Goal: Use online tool/utility: Utilize a website feature to perform a specific function

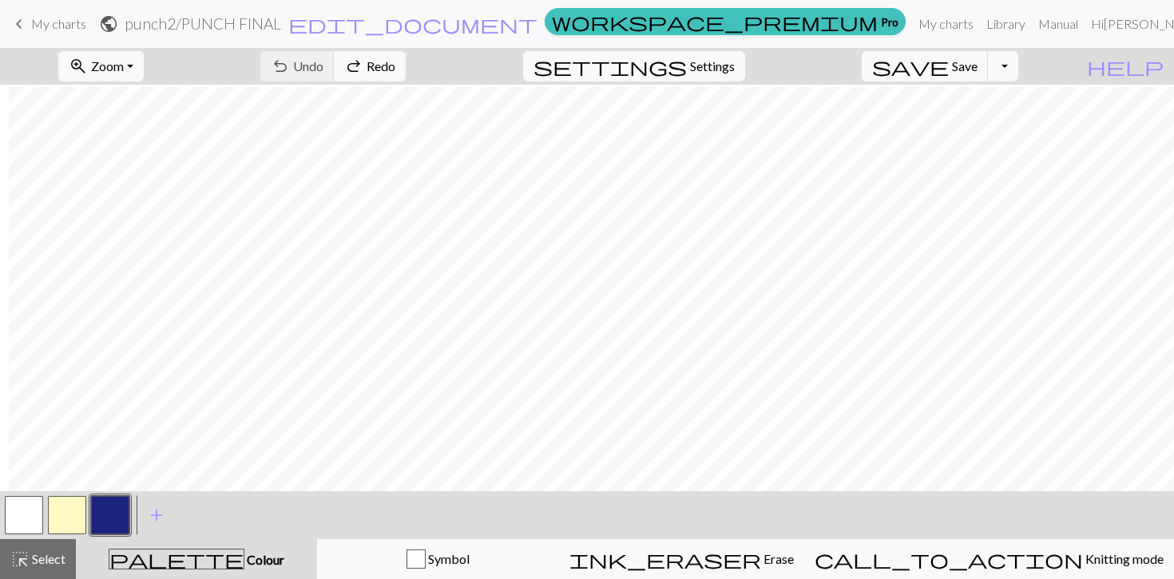
scroll to position [32, 110]
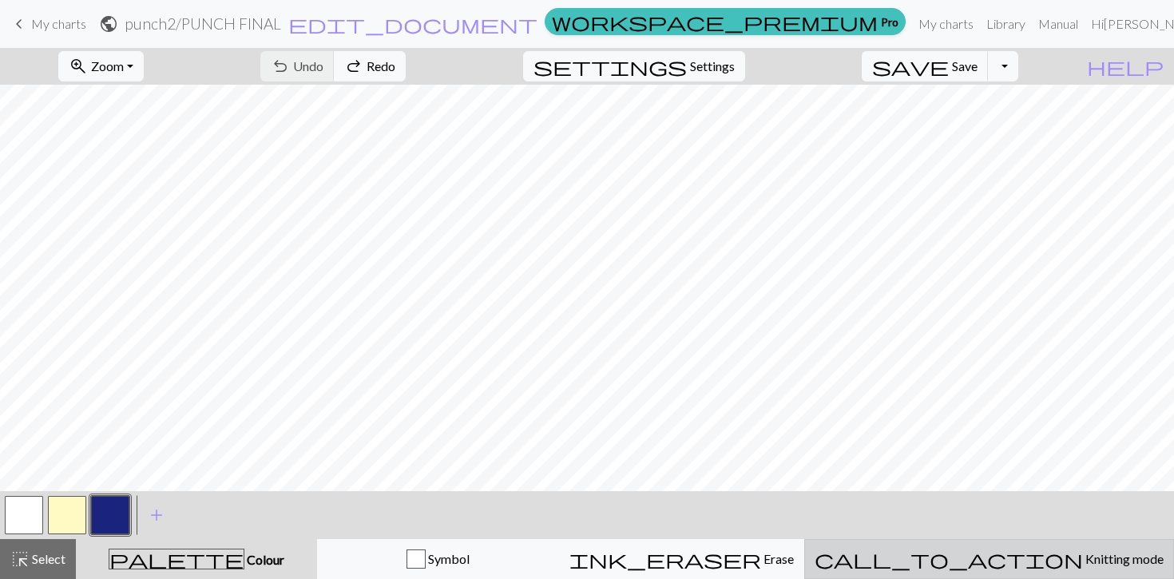
click at [1083, 540] on span "Knitting mode" at bounding box center [1123, 558] width 81 height 15
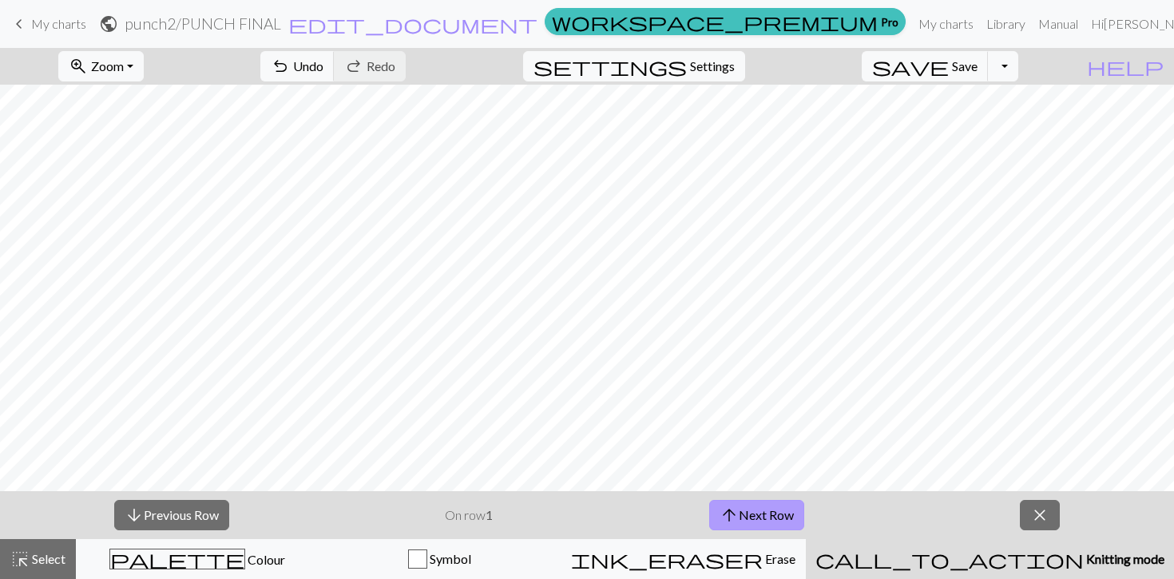
click at [742, 517] on button "arrow_upward Next Row" at bounding box center [756, 515] width 95 height 30
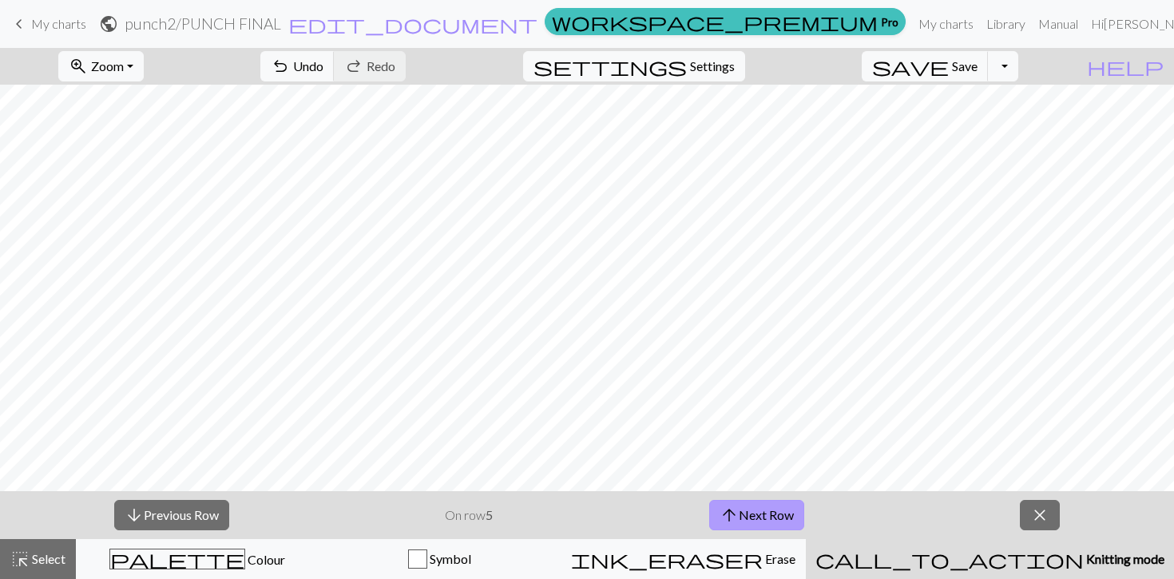
click at [742, 517] on button "arrow_upward Next Row" at bounding box center [756, 515] width 95 height 30
click at [742, 517] on button "arrow_upward Next Row" at bounding box center [758, 515] width 95 height 30
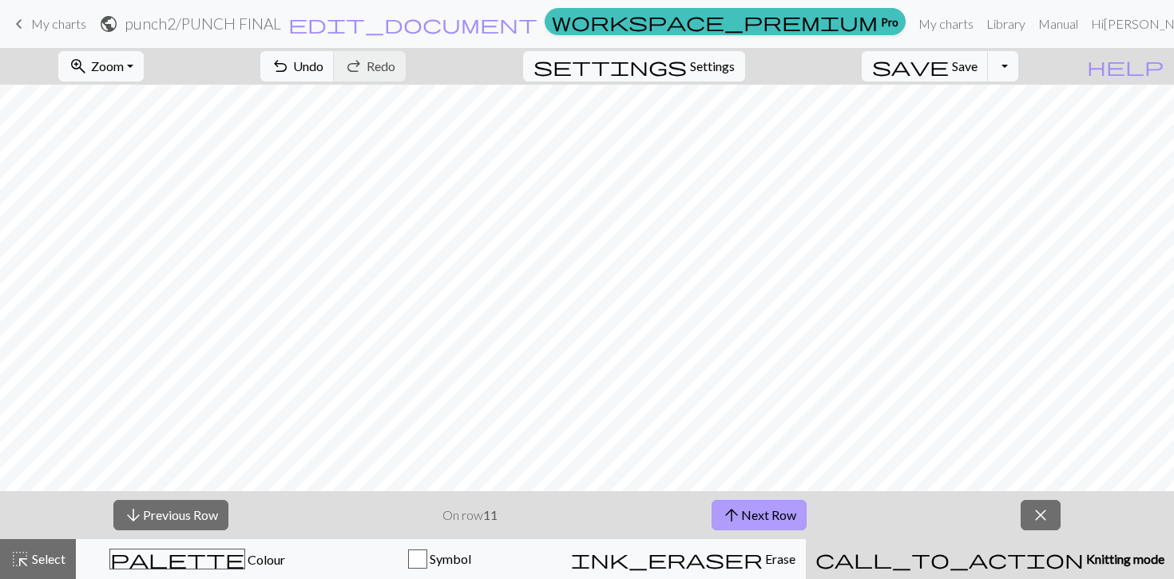
click at [742, 517] on button "arrow_upward Next Row" at bounding box center [758, 515] width 95 height 30
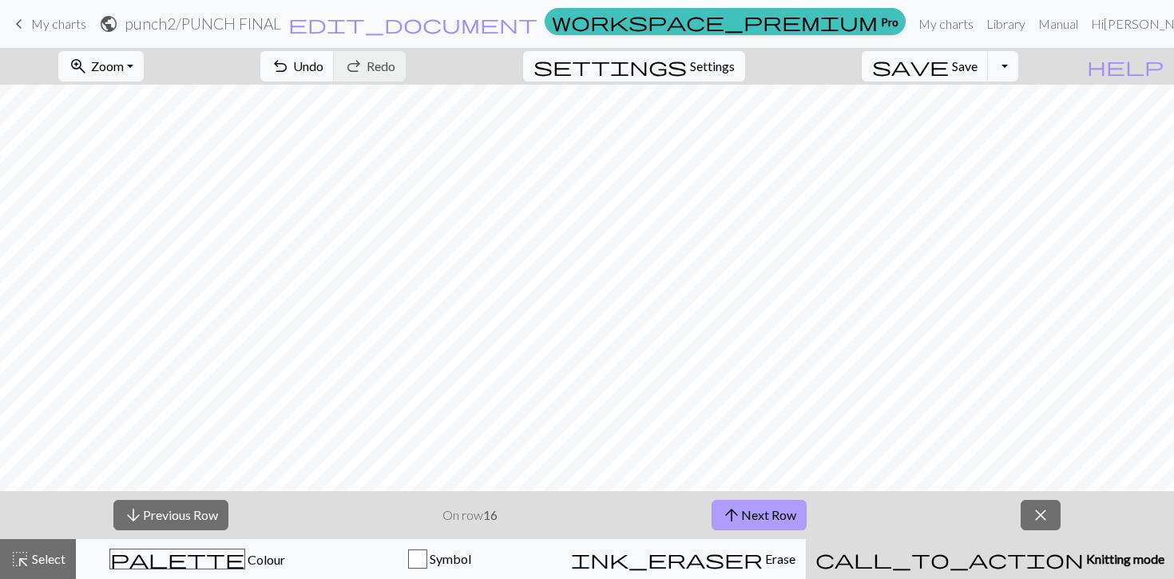
click at [742, 517] on button "arrow_upward Next Row" at bounding box center [758, 515] width 95 height 30
click at [160, 517] on button "arrow_downward Previous Row" at bounding box center [170, 515] width 115 height 30
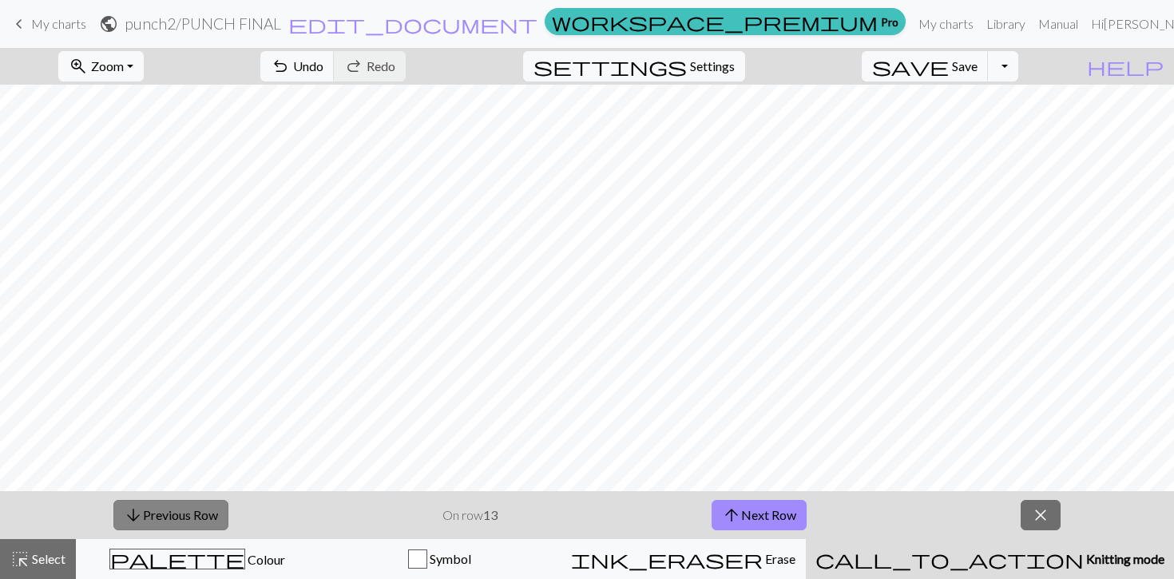
click at [160, 517] on button "arrow_downward Previous Row" at bounding box center [170, 515] width 115 height 30
click at [160, 517] on button "arrow_downward Previous Row" at bounding box center [171, 515] width 115 height 30
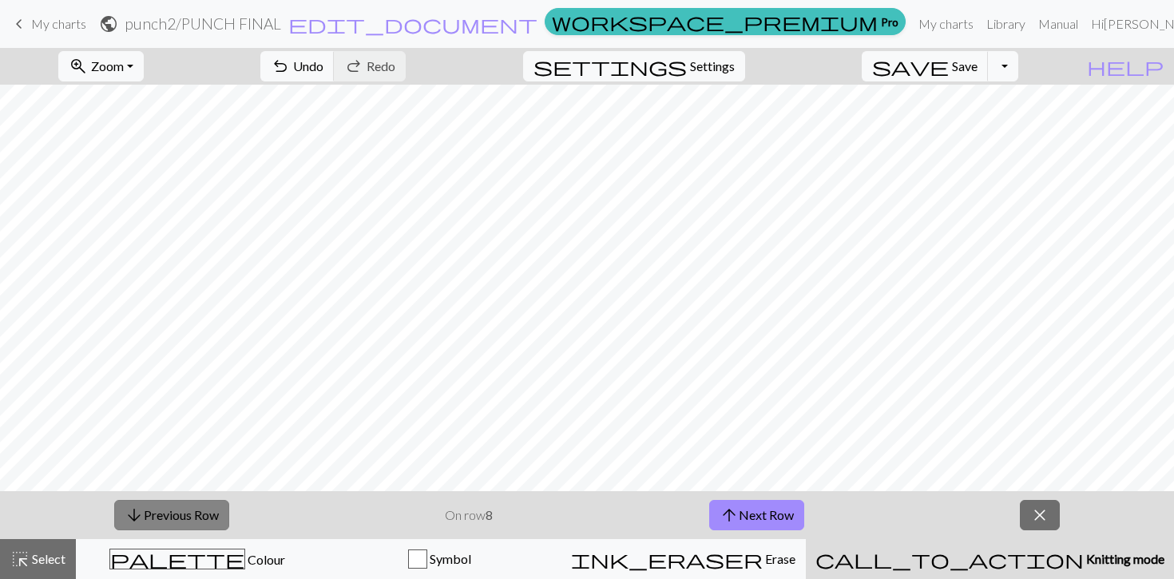
click at [160, 517] on button "arrow_downward Previous Row" at bounding box center [171, 515] width 115 height 30
click at [784, 520] on button "arrow_upward Next Row" at bounding box center [756, 515] width 95 height 30
click at [784, 520] on button "arrow_upward Next Row" at bounding box center [758, 515] width 95 height 30
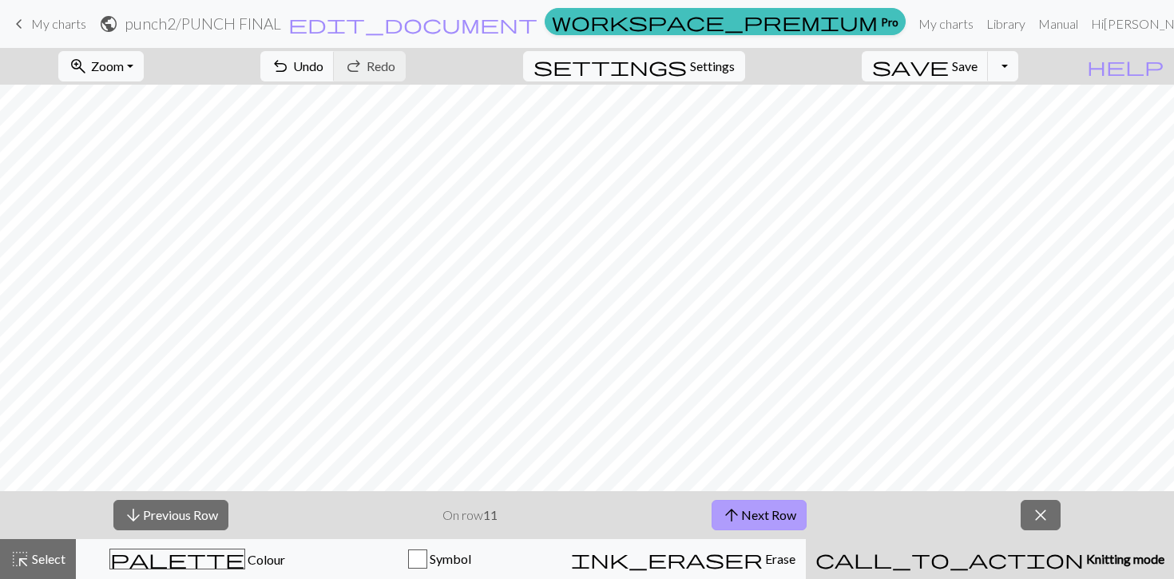
click at [784, 520] on button "arrow_upward Next Row" at bounding box center [758, 515] width 95 height 30
click at [765, 510] on button "arrow_upward Next Row" at bounding box center [758, 515] width 95 height 30
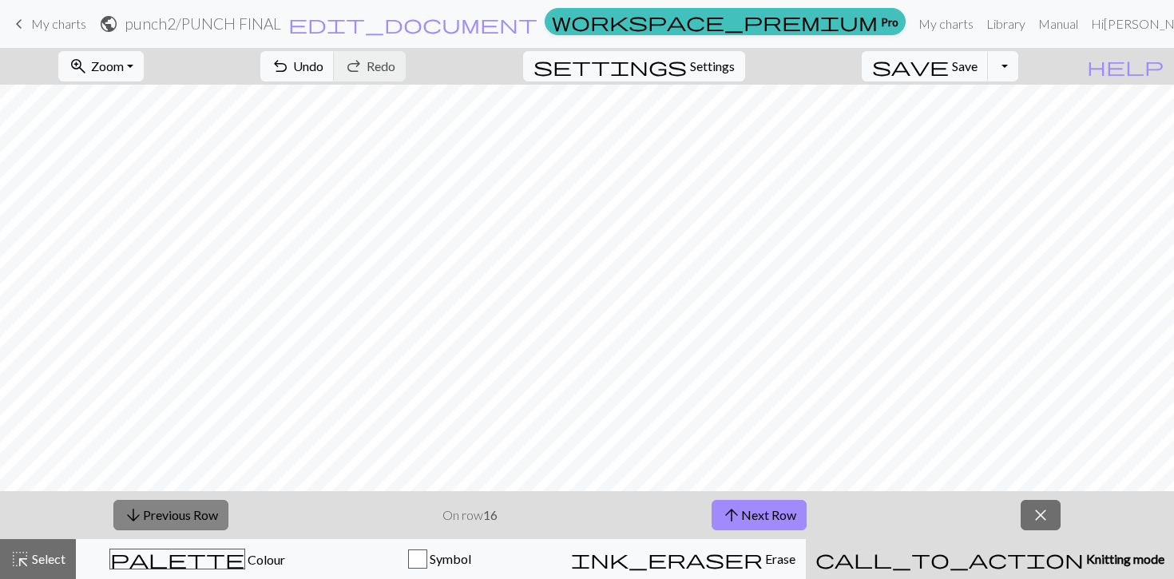
click at [159, 517] on button "arrow_downward Previous Row" at bounding box center [170, 515] width 115 height 30
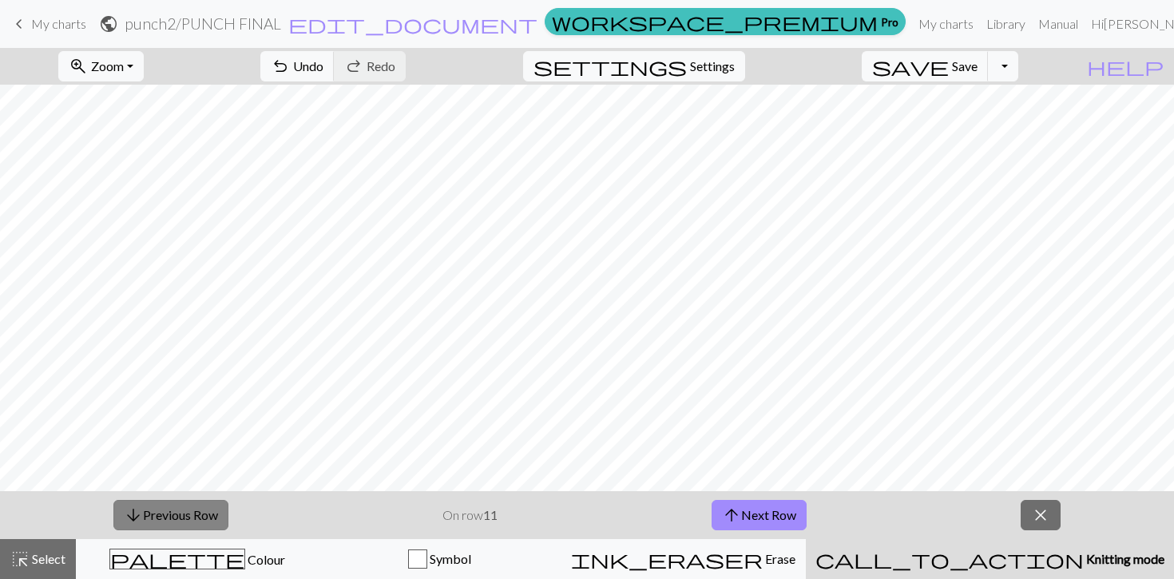
click at [159, 517] on button "arrow_downward Previous Row" at bounding box center [170, 515] width 115 height 30
click at [159, 517] on button "arrow_downward Previous Row" at bounding box center [171, 515] width 115 height 30
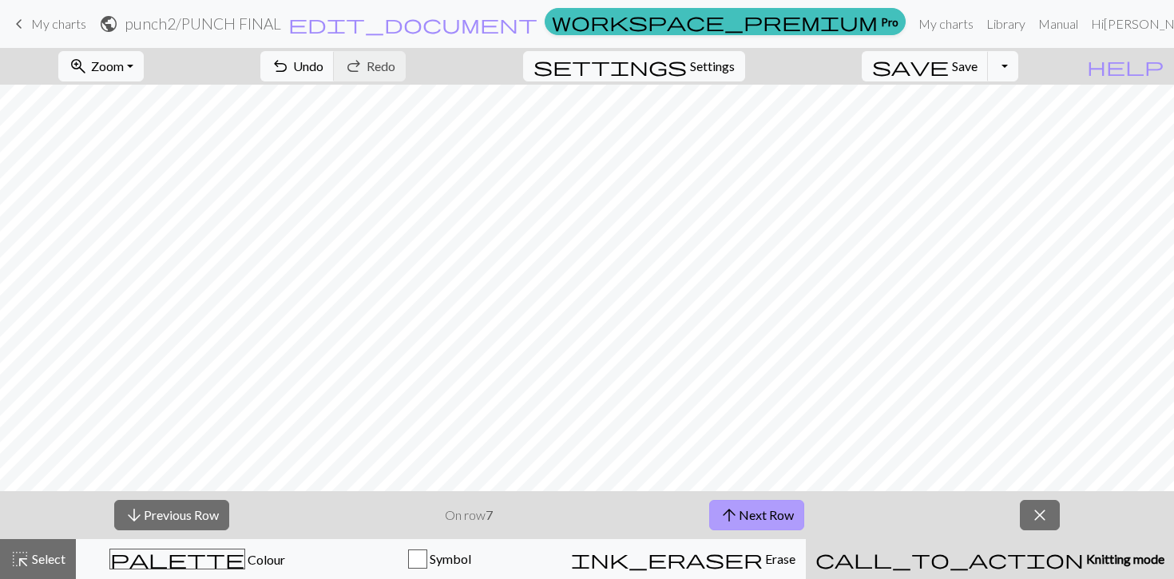
click at [754, 515] on button "arrow_upward Next Row" at bounding box center [756, 515] width 95 height 30
click at [778, 521] on button "arrow_upward Next Row" at bounding box center [756, 515] width 95 height 30
click at [743, 515] on button "arrow_upward Next Row" at bounding box center [758, 515] width 95 height 30
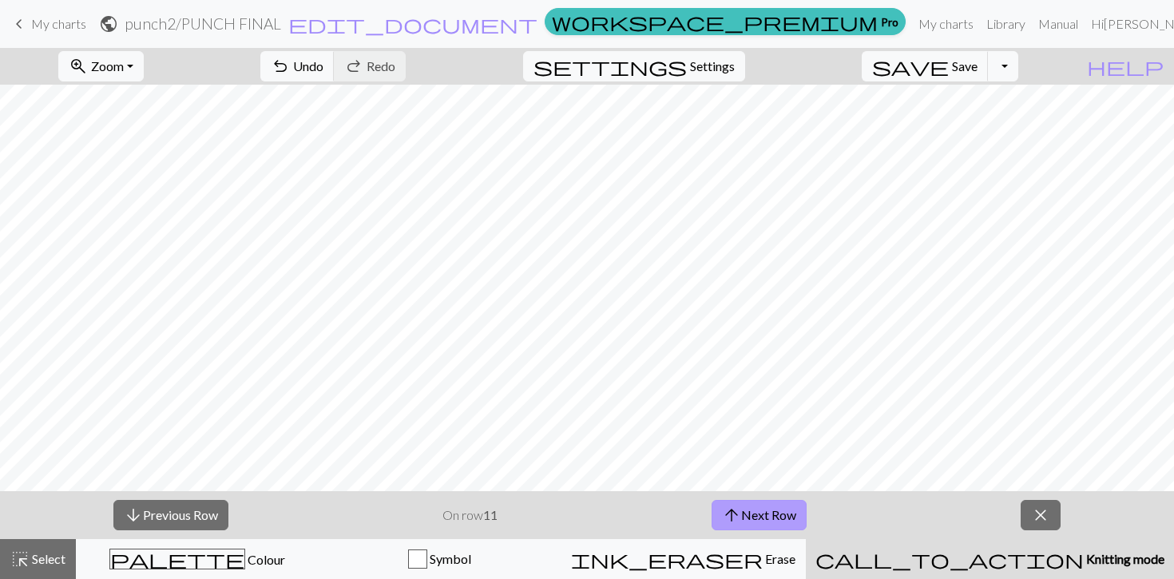
click at [743, 515] on button "arrow_upward Next Row" at bounding box center [758, 515] width 95 height 30
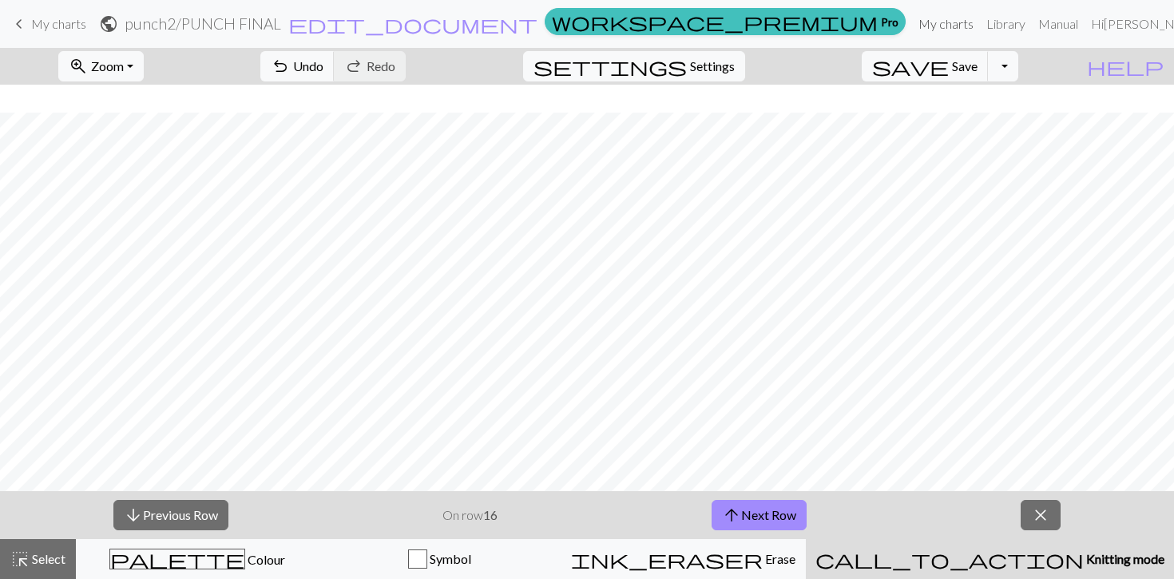
scroll to position [164, 0]
click at [153, 514] on button "arrow_downward Previous Row" at bounding box center [170, 515] width 115 height 30
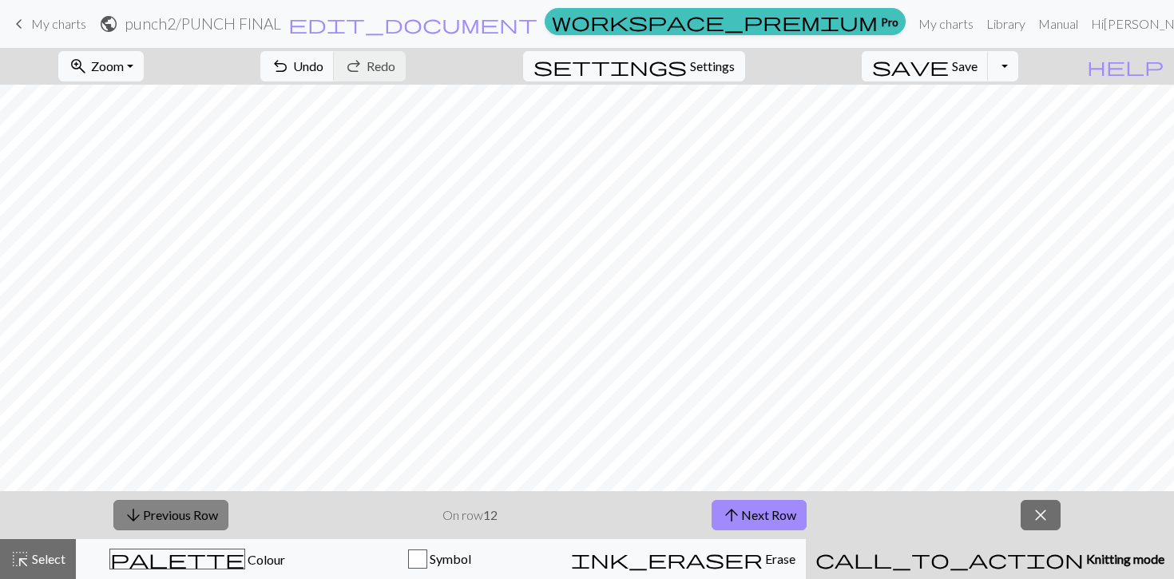
click at [153, 514] on button "arrow_downward Previous Row" at bounding box center [170, 515] width 115 height 30
click at [153, 514] on button "arrow_downward Previous Row" at bounding box center [171, 515] width 115 height 30
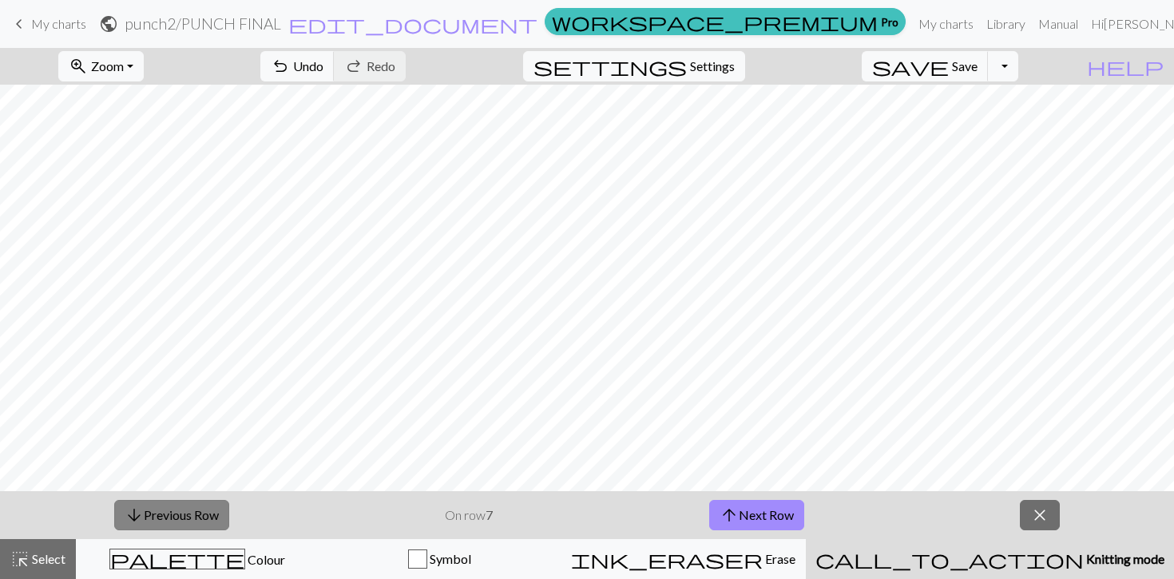
click at [153, 514] on button "arrow_downward Previous Row" at bounding box center [171, 515] width 115 height 30
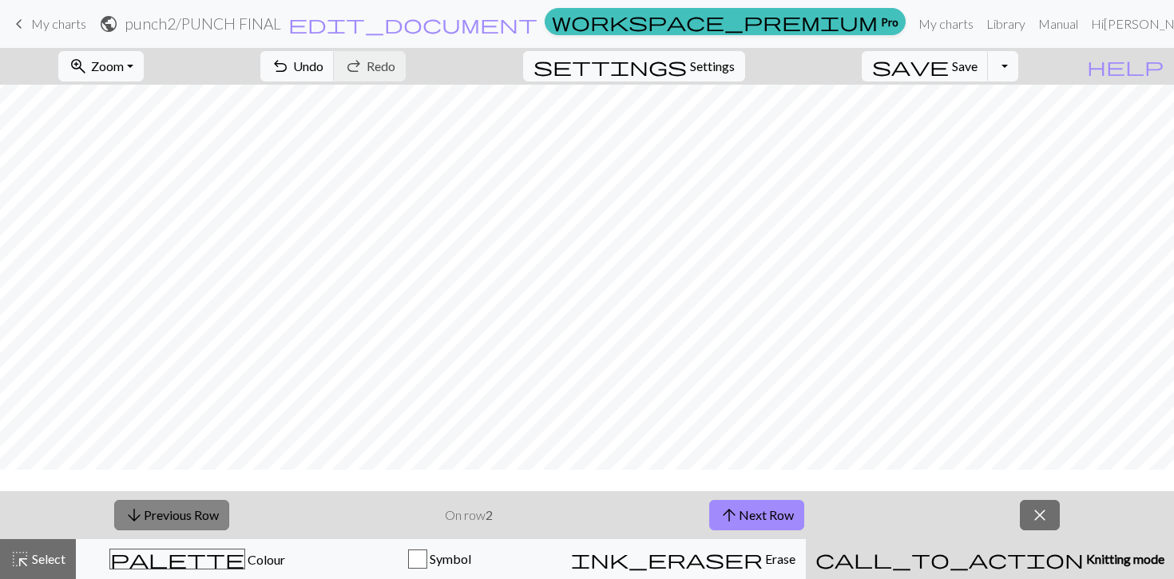
scroll to position [77, 0]
click at [772, 517] on button "arrow_upward Next Row" at bounding box center [756, 515] width 95 height 30
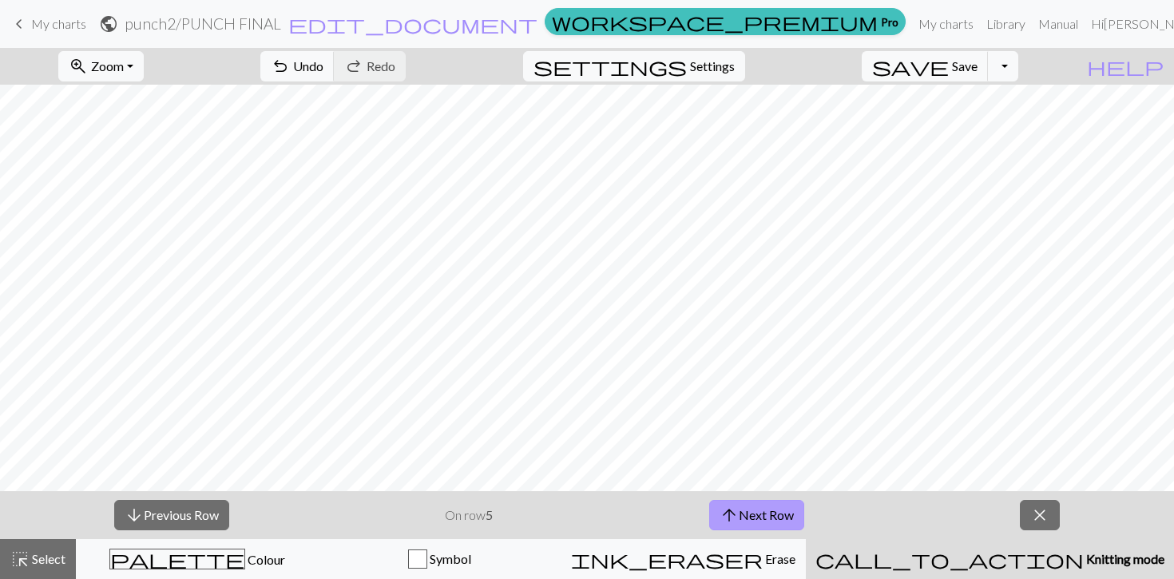
click at [772, 517] on button "arrow_upward Next Row" at bounding box center [756, 515] width 95 height 30
click at [775, 514] on button "arrow_upward Next Row" at bounding box center [756, 515] width 95 height 30
click at [759, 517] on button "arrow_upward Next Row" at bounding box center [756, 515] width 95 height 30
click at [780, 521] on button "arrow_upward Next Row" at bounding box center [756, 515] width 95 height 30
click at [780, 521] on button "arrow_upward Next Row" at bounding box center [758, 515] width 95 height 30
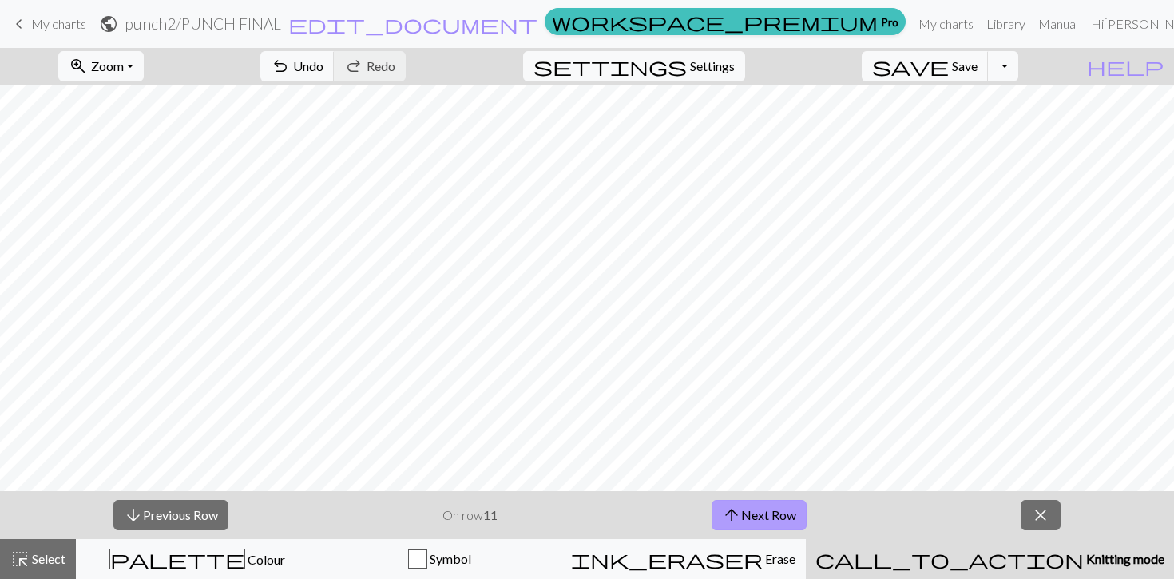
click at [780, 521] on button "arrow_upward Next Row" at bounding box center [758, 515] width 95 height 30
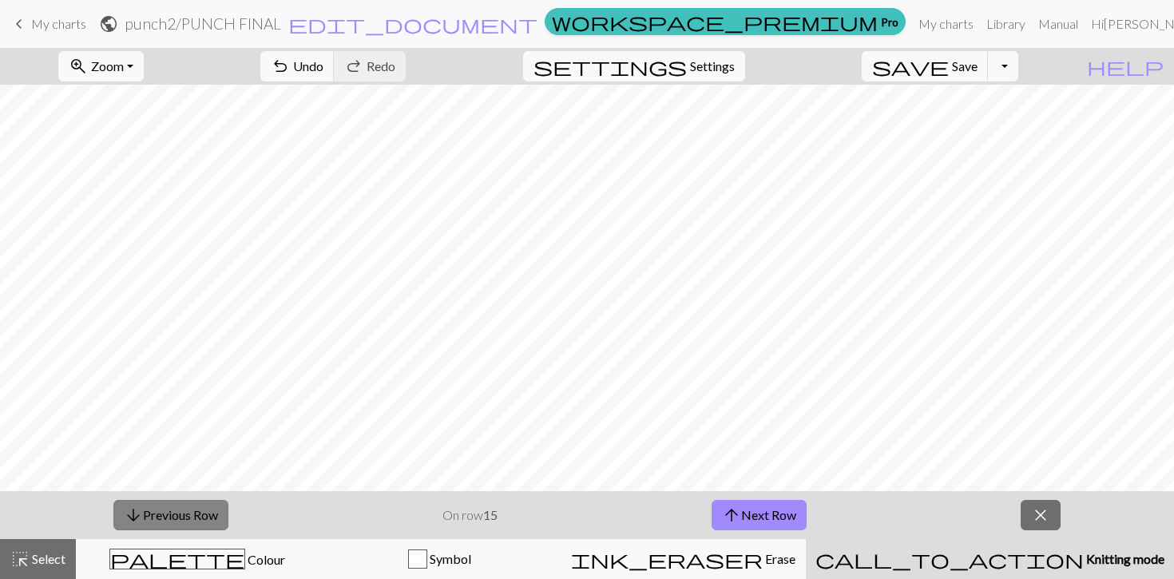
click at [188, 513] on button "arrow_downward Previous Row" at bounding box center [170, 515] width 115 height 30
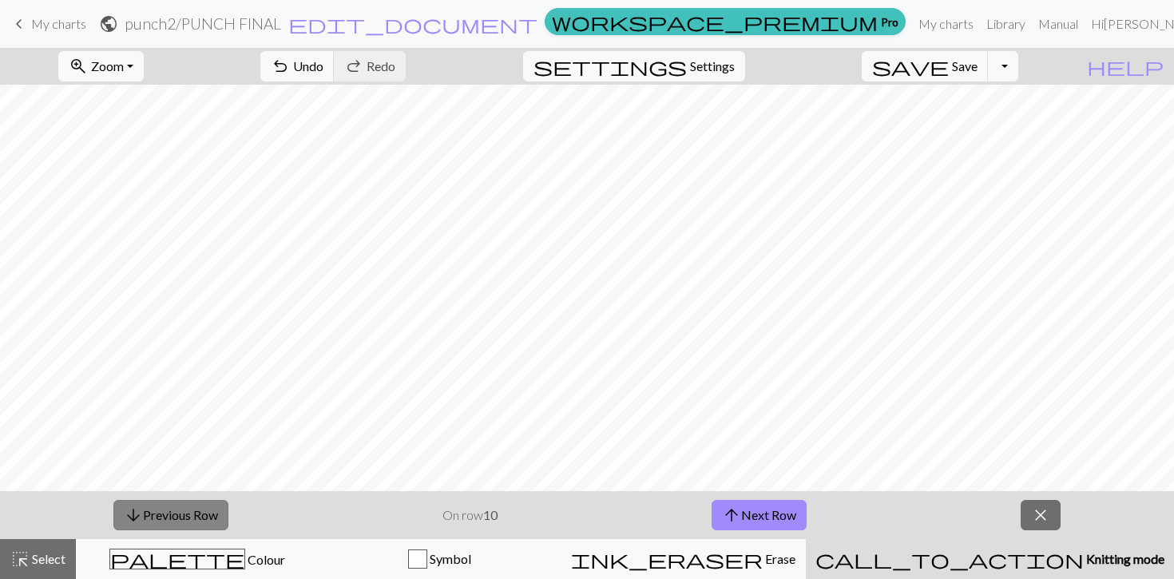
click at [188, 513] on button "arrow_downward Previous Row" at bounding box center [170, 515] width 115 height 30
click at [188, 513] on button "arrow_downward Previous Row" at bounding box center [171, 515] width 115 height 30
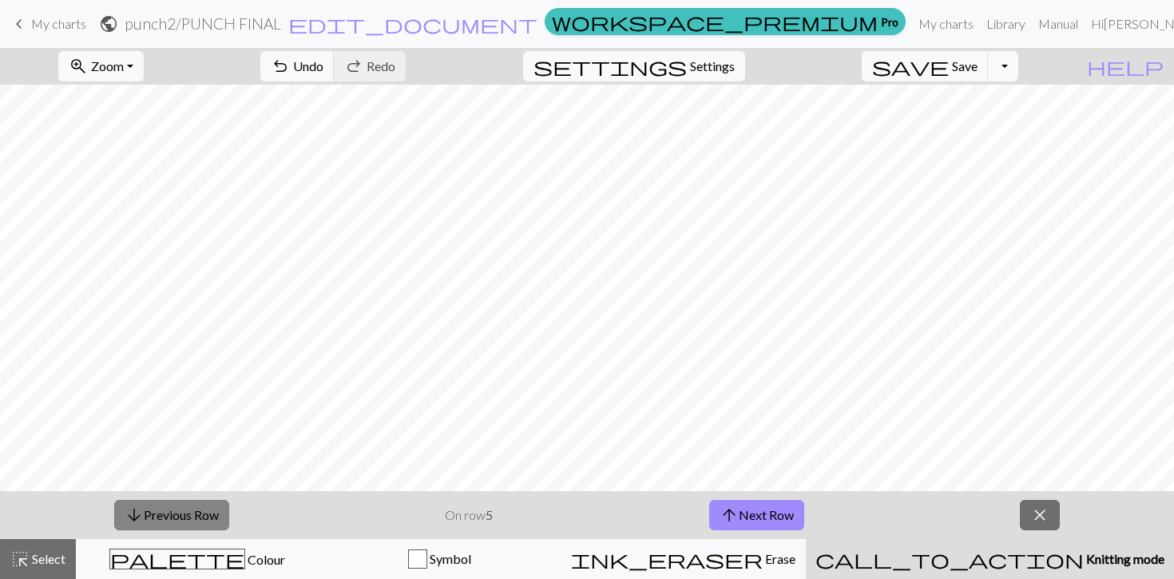
click at [188, 513] on button "arrow_downward Previous Row" at bounding box center [171, 515] width 115 height 30
click at [727, 510] on span "arrow_upward" at bounding box center [728, 515] width 19 height 22
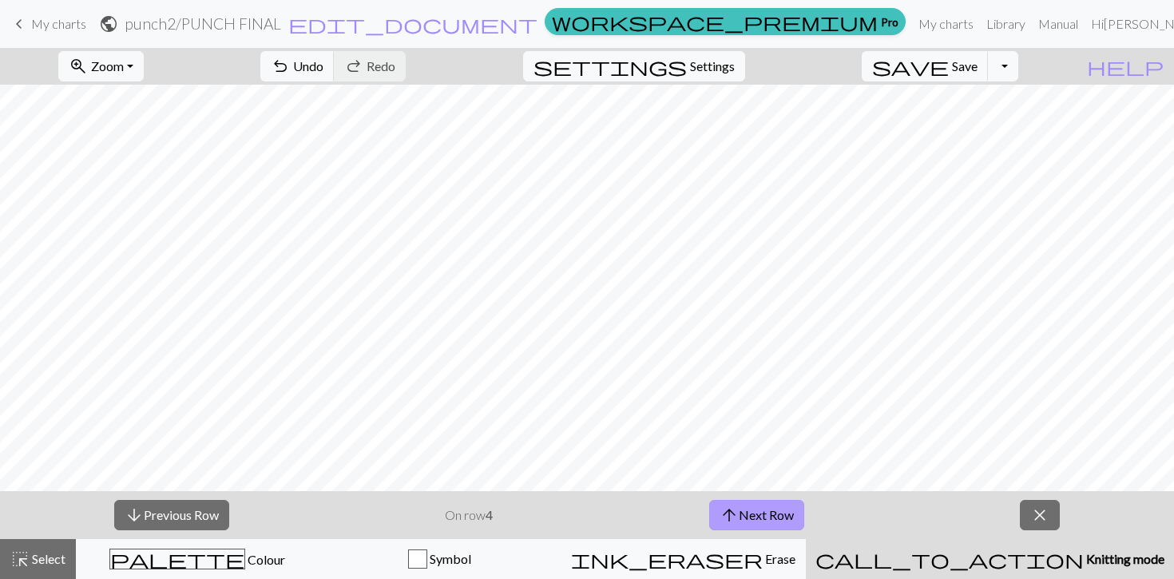
click at [727, 510] on span "arrow_upward" at bounding box center [728, 515] width 19 height 22
click at [763, 534] on div "arrow_downward Previous Row On row 8 arrow_upward Next Row close" at bounding box center [587, 515] width 1174 height 48
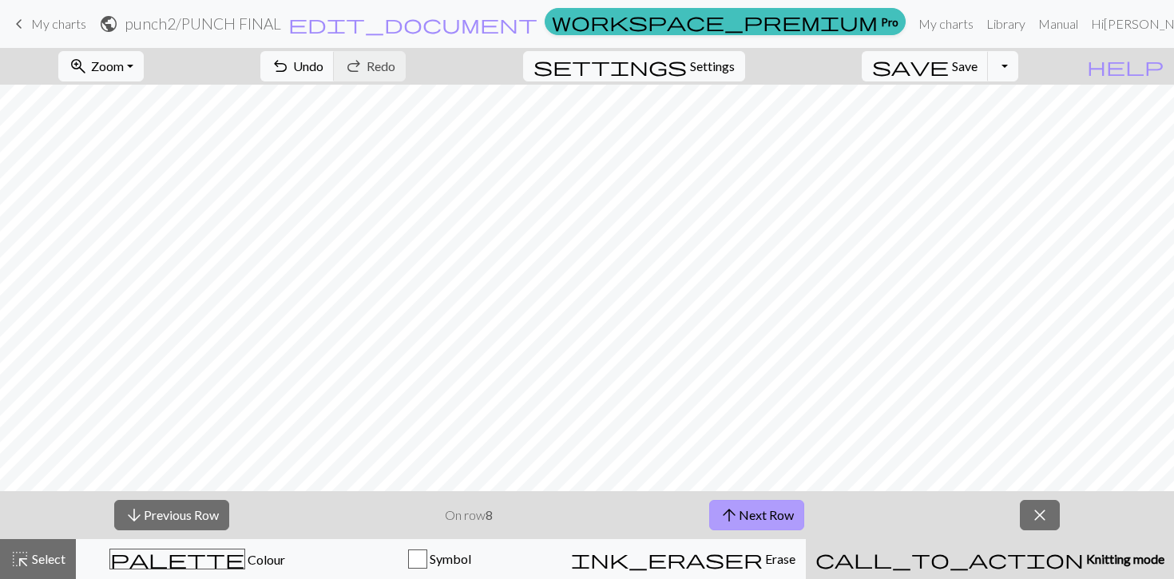
click at [761, 514] on button "arrow_upward Next Row" at bounding box center [756, 515] width 95 height 30
click at [741, 507] on button "arrow_upward Next Row" at bounding box center [756, 515] width 95 height 30
click at [731, 516] on span "arrow_upward" at bounding box center [731, 515] width 19 height 22
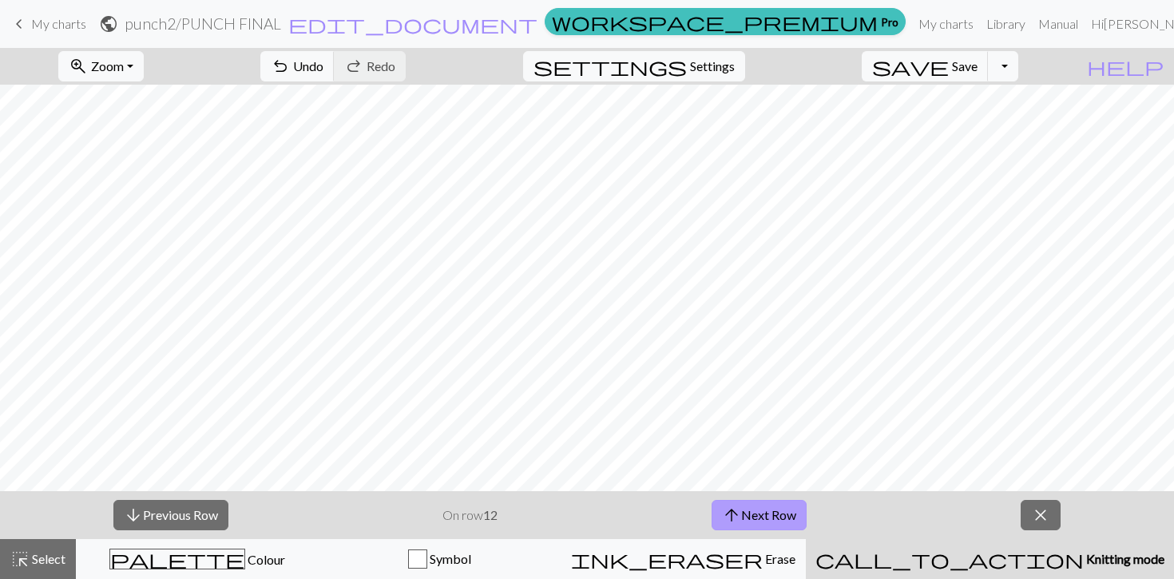
click at [731, 516] on span "arrow_upward" at bounding box center [731, 515] width 19 height 22
